Goal: Task Accomplishment & Management: Complete application form

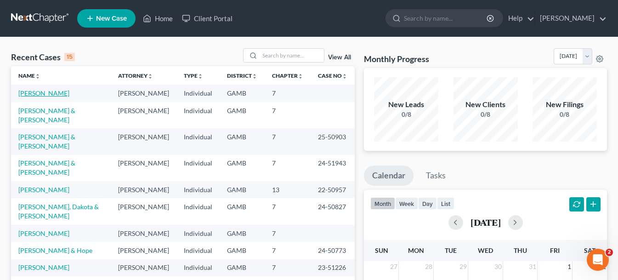
click at [47, 95] on link "[PERSON_NAME]" at bounding box center [43, 93] width 51 height 8
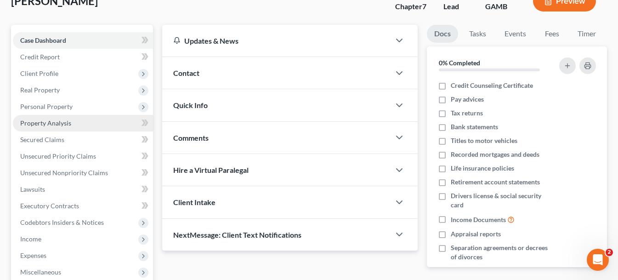
scroll to position [92, 0]
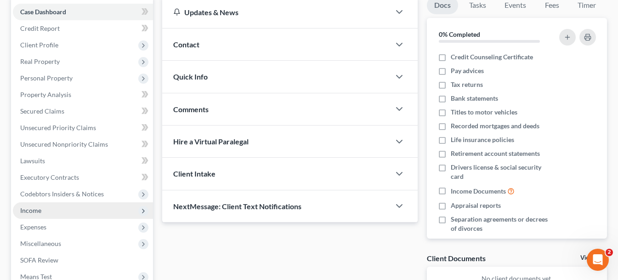
click at [37, 212] on span "Income" at bounding box center [30, 210] width 21 height 8
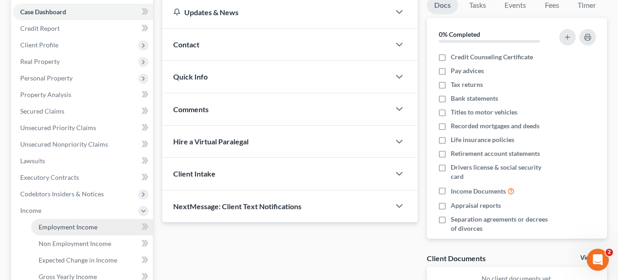
click at [77, 228] on span "Employment Income" at bounding box center [68, 227] width 59 height 8
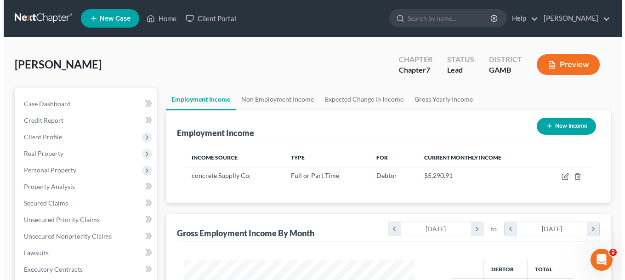
scroll to position [165, 249]
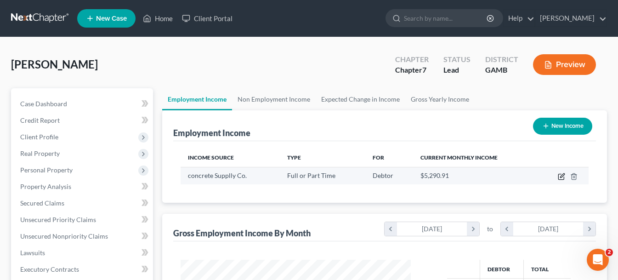
click at [560, 177] on icon "button" at bounding box center [561, 176] width 7 height 7
select select "0"
select select "10"
select select "3"
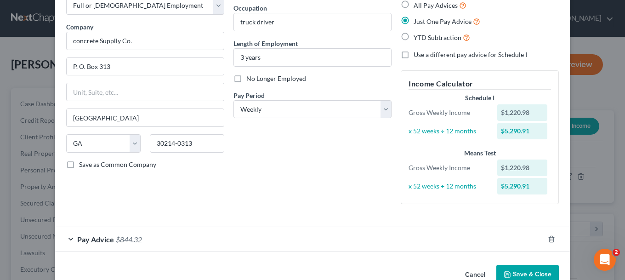
scroll to position [78, 0]
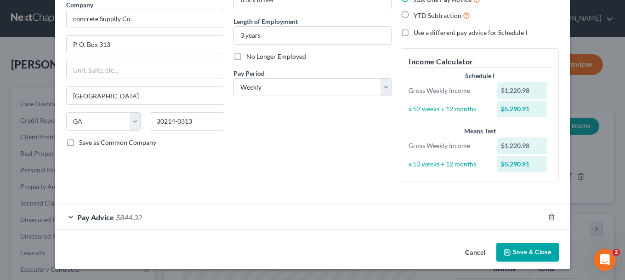
click at [86, 220] on span "Pay Advice" at bounding box center [95, 217] width 37 height 9
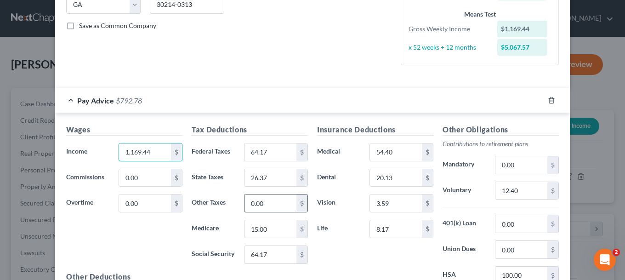
scroll to position [211, 0]
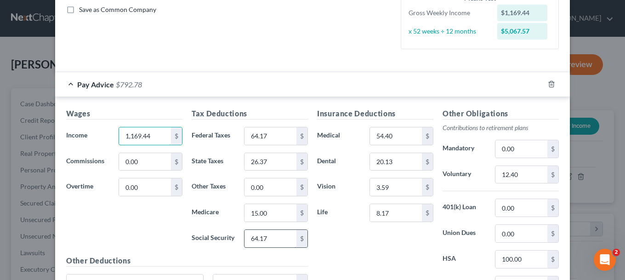
type input "1,169.44"
click at [285, 239] on input "64.17" at bounding box center [271, 238] width 52 height 17
type input "61.34"
click at [279, 214] on input "15.00" at bounding box center [271, 212] width 52 height 17
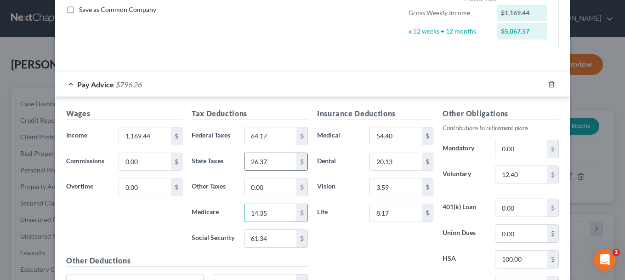
type input "14.35"
click at [281, 166] on input "26.37" at bounding box center [271, 161] width 52 height 17
type input "24.60"
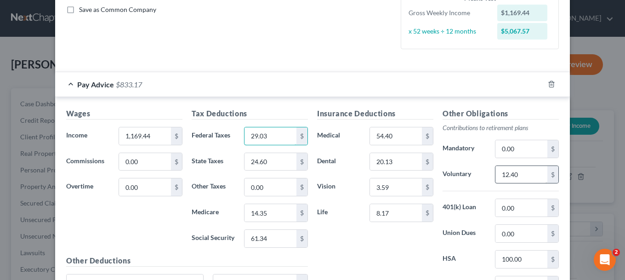
type input "29.03"
click at [538, 177] on input "12.40" at bounding box center [521, 174] width 52 height 17
type input "12.25"
click at [536, 208] on input "0.00" at bounding box center [521, 207] width 52 height 17
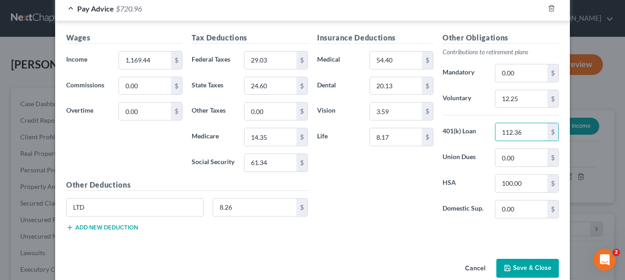
scroll to position [302, 0]
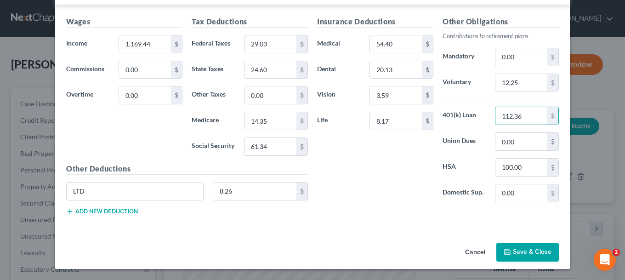
type input "112.36"
click at [113, 212] on button "Add new deduction" at bounding box center [102, 211] width 72 height 7
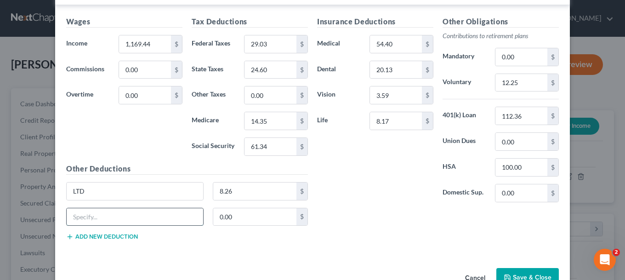
click at [112, 215] on input "text" at bounding box center [135, 216] width 137 height 17
type input "life"
type input "8.17"
click at [111, 236] on button "Add new deduction" at bounding box center [102, 236] width 72 height 7
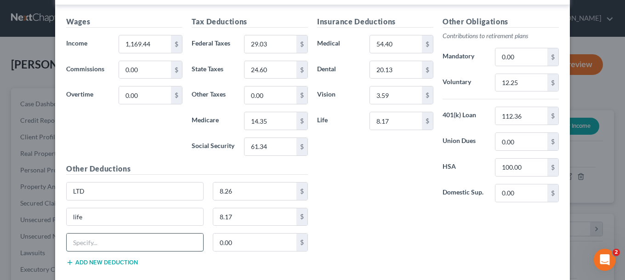
click at [114, 241] on input "text" at bounding box center [135, 241] width 137 height 17
type input "crit ill"
type input "14.85"
click at [118, 263] on button "Add new deduction" at bounding box center [102, 262] width 72 height 7
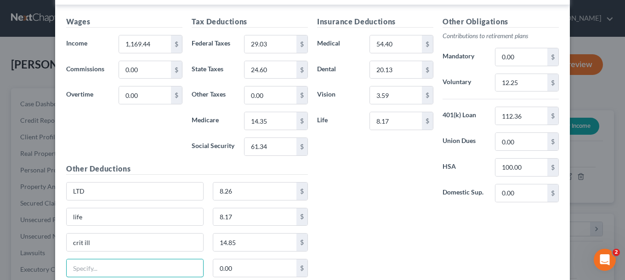
click at [118, 263] on input "text" at bounding box center [135, 267] width 137 height 17
type input "vision"
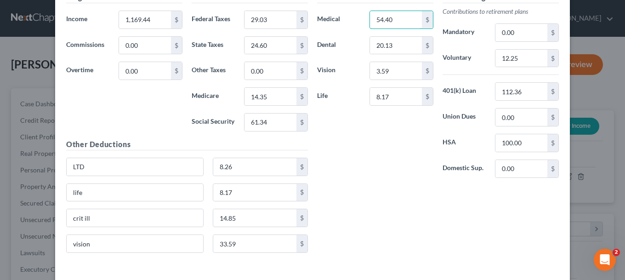
scroll to position [348, 0]
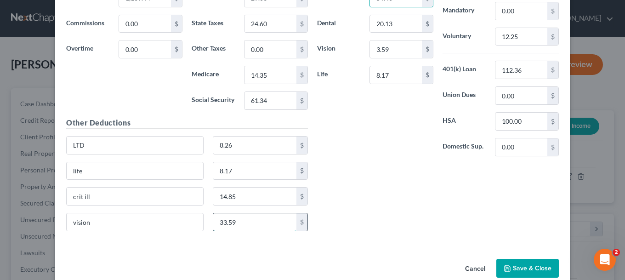
click at [256, 222] on input "33.59" at bounding box center [255, 221] width 84 height 17
type input "3.59"
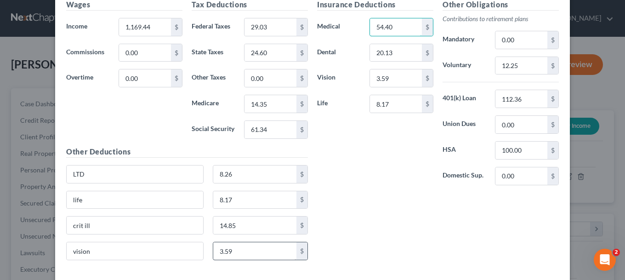
scroll to position [364, 0]
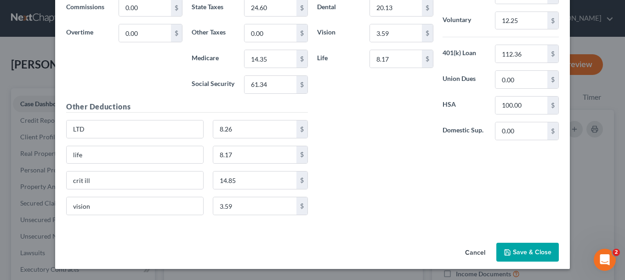
scroll to position [92, 0]
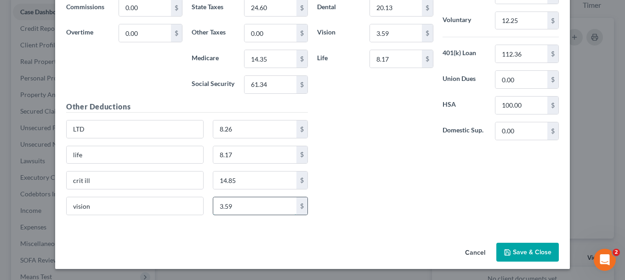
click at [251, 211] on input "3.59" at bounding box center [255, 205] width 84 height 17
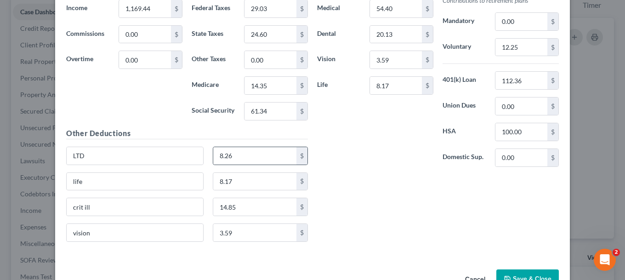
scroll to position [364, 0]
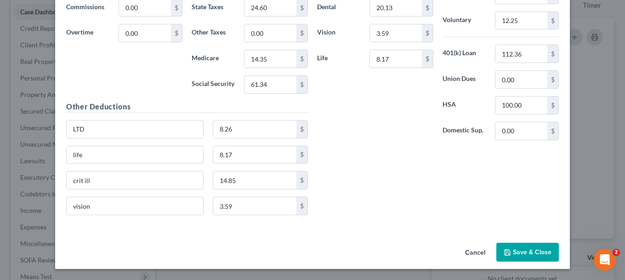
click at [109, 105] on h5 "Other Deductions" at bounding box center [187, 106] width 242 height 11
click at [518, 256] on button "Save & Close" at bounding box center [527, 252] width 63 height 19
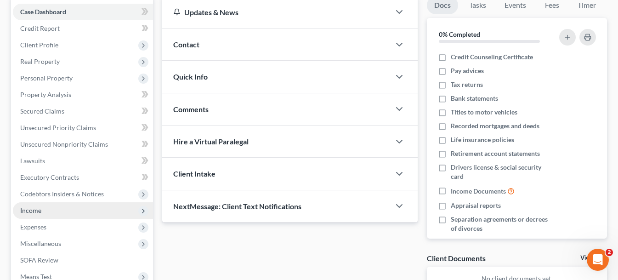
click at [26, 212] on span "Income" at bounding box center [30, 210] width 21 height 8
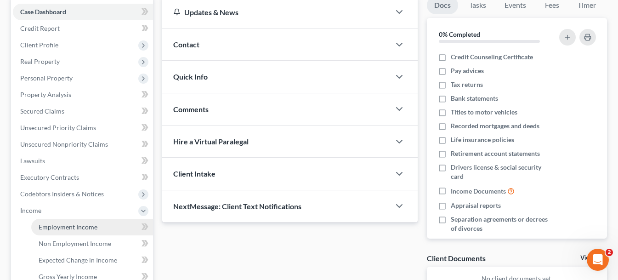
click at [78, 226] on span "Employment Income" at bounding box center [68, 227] width 59 height 8
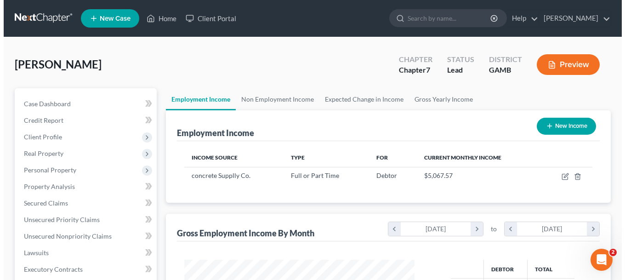
scroll to position [165, 249]
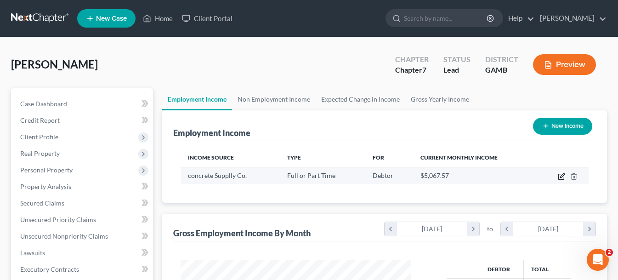
click at [563, 180] on icon "button" at bounding box center [561, 177] width 6 height 6
select select "0"
select select "10"
select select "3"
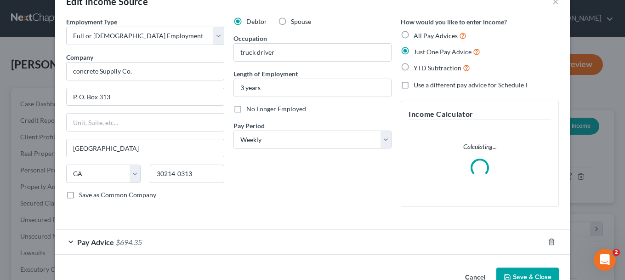
scroll to position [50, 0]
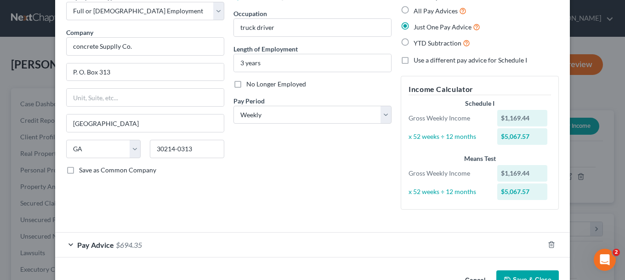
click at [93, 249] on span "Pay Advice" at bounding box center [95, 244] width 37 height 9
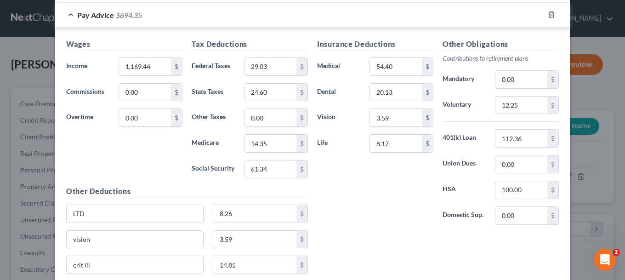
scroll to position [364, 0]
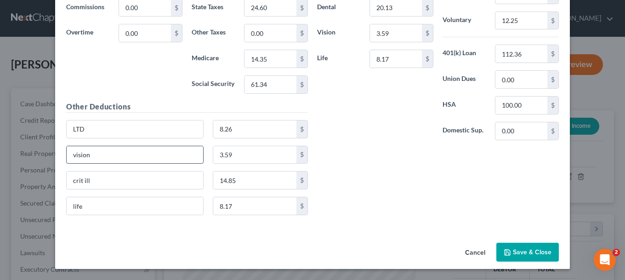
click at [133, 156] on input "vision" at bounding box center [135, 154] width 137 height 17
type input "vision accident and hosp indem"
click at [244, 157] on input "3.59" at bounding box center [255, 154] width 84 height 17
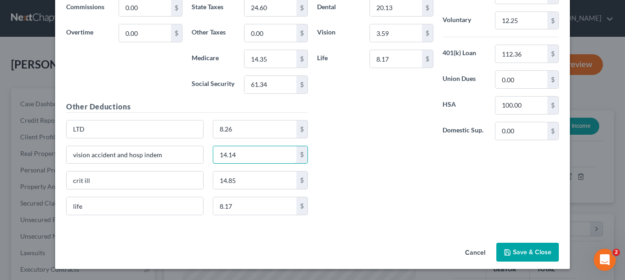
type input "14.14"
click at [524, 247] on button "Save & Close" at bounding box center [527, 252] width 63 height 19
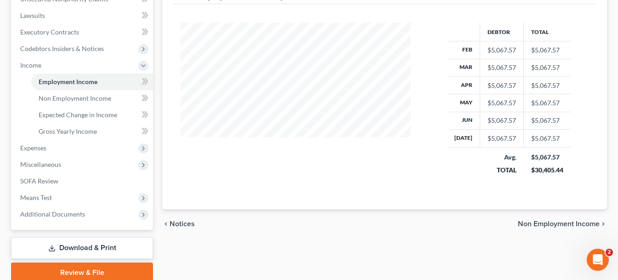
scroll to position [275, 0]
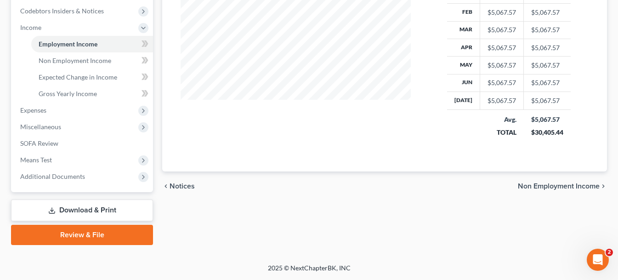
click at [541, 189] on span "Non Employment Income" at bounding box center [559, 185] width 82 height 7
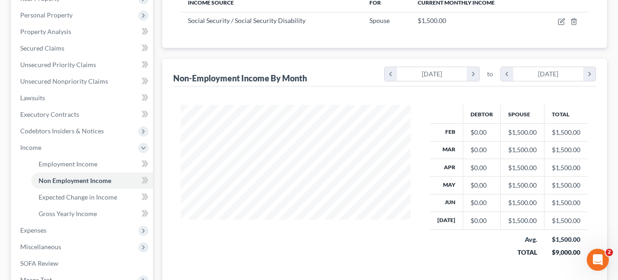
scroll to position [184, 0]
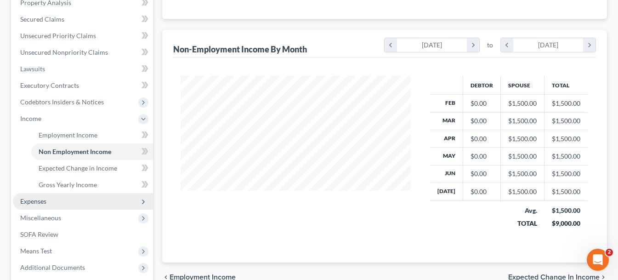
click at [95, 204] on span "Expenses" at bounding box center [83, 201] width 140 height 17
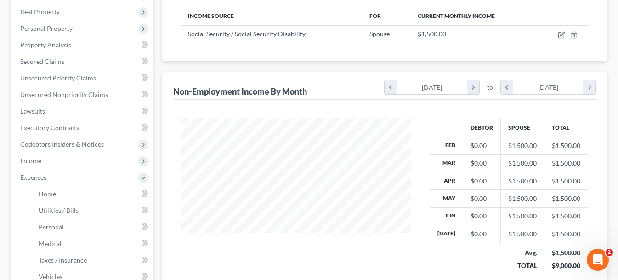
scroll to position [141, 0]
click at [51, 196] on span "Home" at bounding box center [47, 195] width 17 height 8
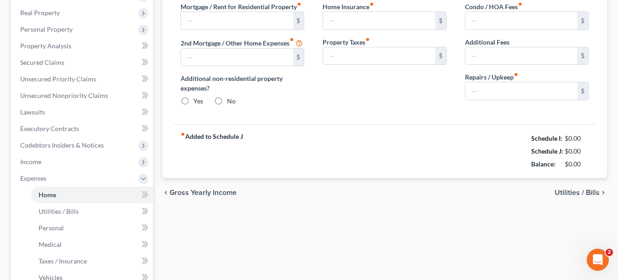
type input "400.00"
type input "0.00"
radio input "true"
type input "50.00"
type input "40.00"
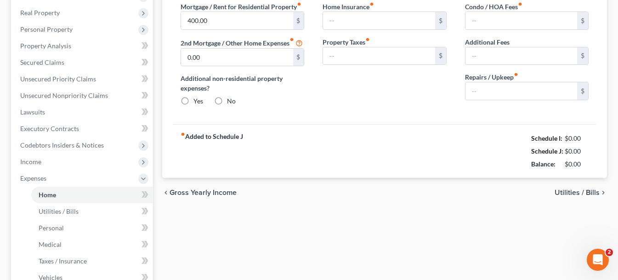
type input "0.00"
type input "100.00"
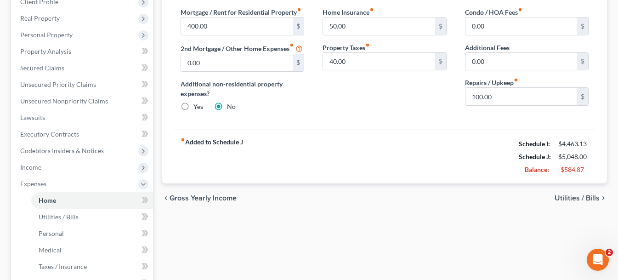
scroll to position [138, 0]
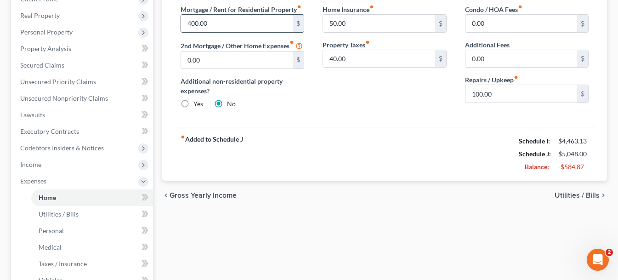
click at [229, 23] on input "400.00" at bounding box center [237, 23] width 112 height 17
click at [562, 199] on span "Utilities / Bills" at bounding box center [577, 195] width 45 height 7
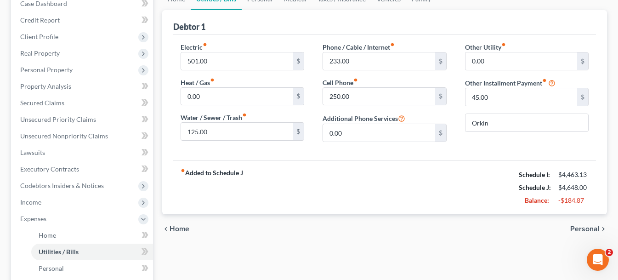
scroll to position [92, 0]
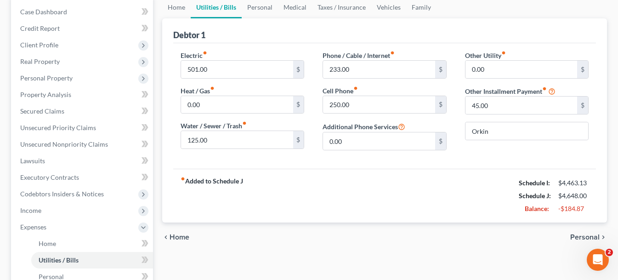
click at [586, 239] on span "Personal" at bounding box center [584, 236] width 29 height 7
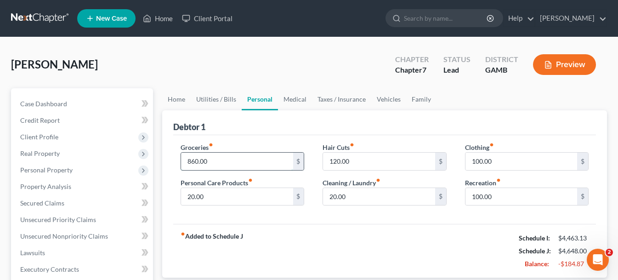
click at [225, 165] on input "860.00" at bounding box center [237, 161] width 112 height 17
type input "688"
click at [384, 200] on input "20.00" at bounding box center [379, 196] width 112 height 17
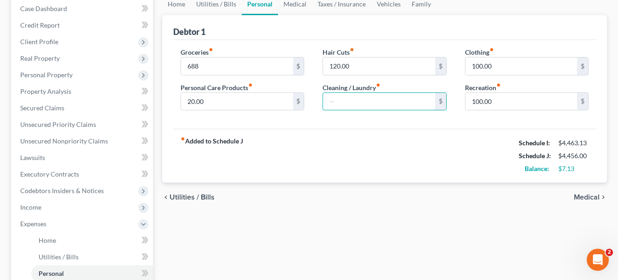
scroll to position [92, 0]
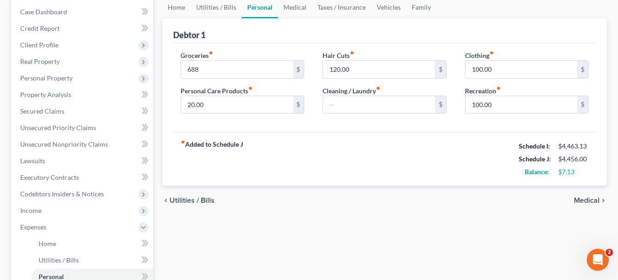
click at [592, 199] on span "Medical" at bounding box center [587, 200] width 26 height 7
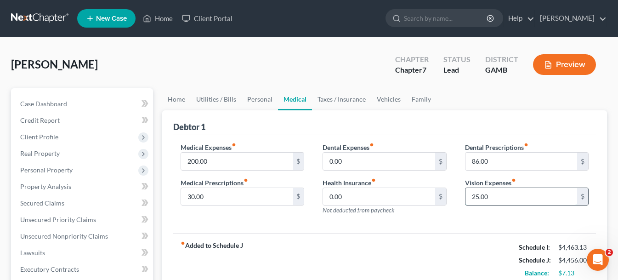
click at [522, 196] on input "25.00" at bounding box center [522, 196] width 112 height 17
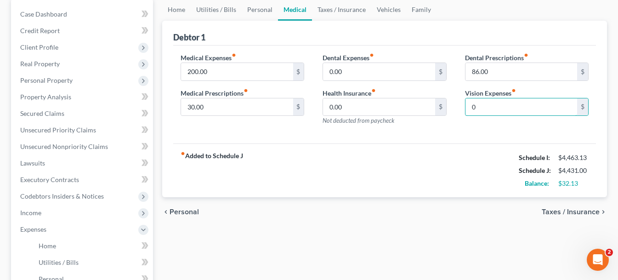
scroll to position [92, 0]
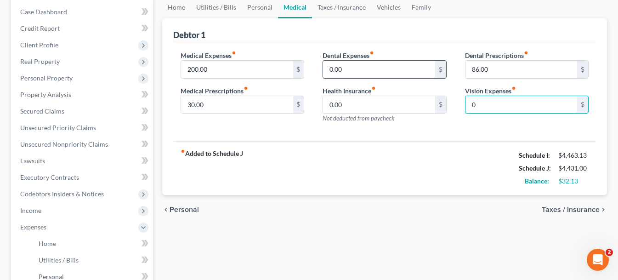
type input "0"
click at [366, 68] on input "0.00" at bounding box center [379, 69] width 112 height 17
type input "86"
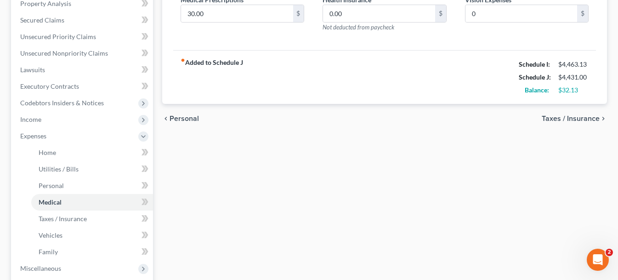
scroll to position [184, 0]
click at [568, 120] on span "Taxes / Insurance" at bounding box center [571, 117] width 58 height 7
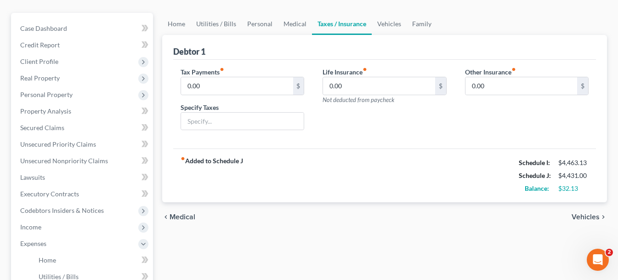
scroll to position [92, 0]
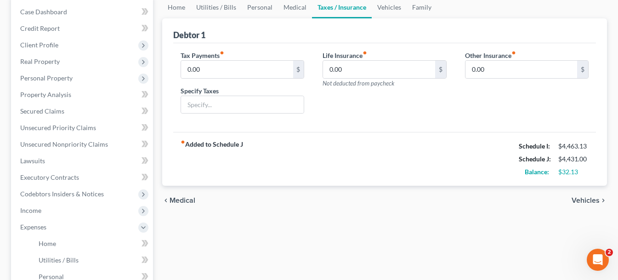
click at [586, 198] on span "Vehicles" at bounding box center [586, 200] width 28 height 7
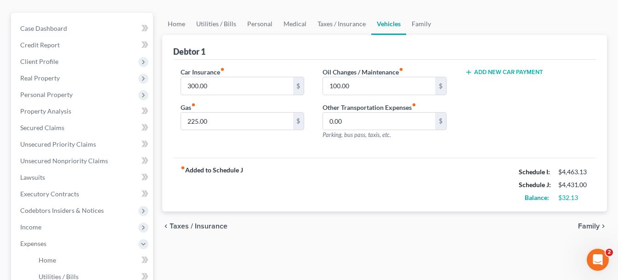
scroll to position [92, 0]
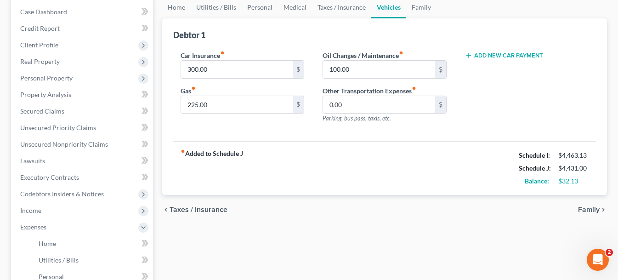
click at [585, 211] on span "Family" at bounding box center [589, 209] width 22 height 7
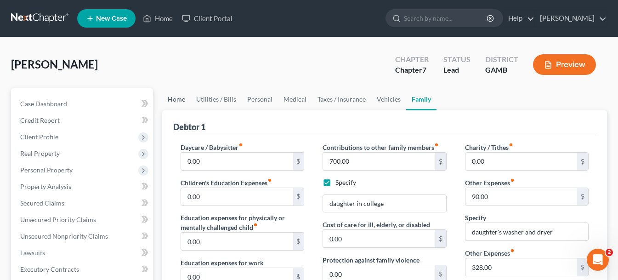
click at [176, 100] on link "Home" at bounding box center [176, 99] width 28 height 22
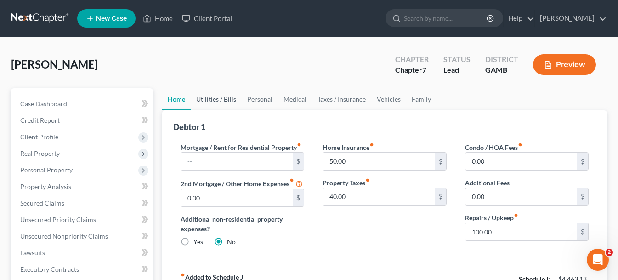
click at [223, 100] on link "Utilities / Bills" at bounding box center [216, 99] width 51 height 22
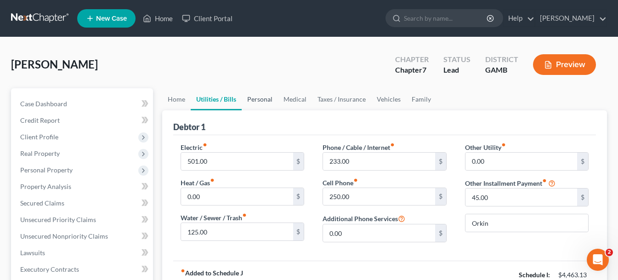
click at [253, 101] on link "Personal" at bounding box center [260, 99] width 36 height 22
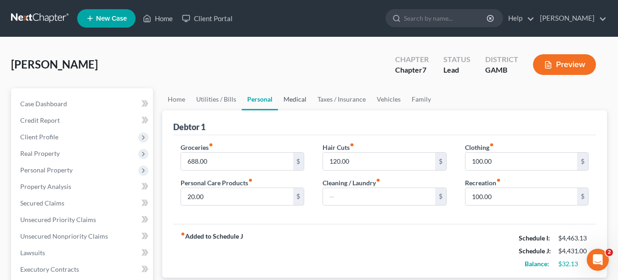
click at [298, 101] on link "Medical" at bounding box center [295, 99] width 34 height 22
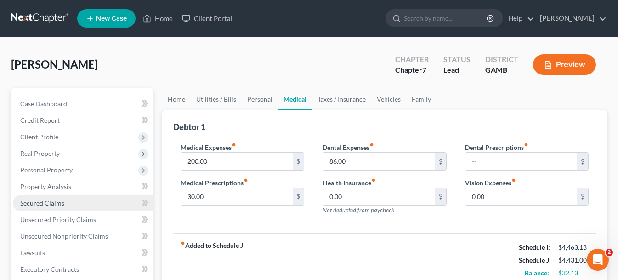
click at [57, 207] on link "Secured Claims" at bounding box center [83, 203] width 140 height 17
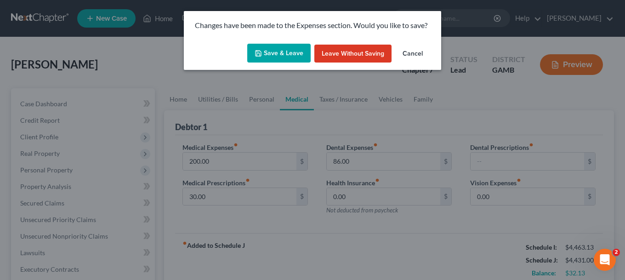
click at [281, 52] on button "Save & Leave" at bounding box center [278, 53] width 63 height 19
